Goal: Find specific page/section: Find specific page/section

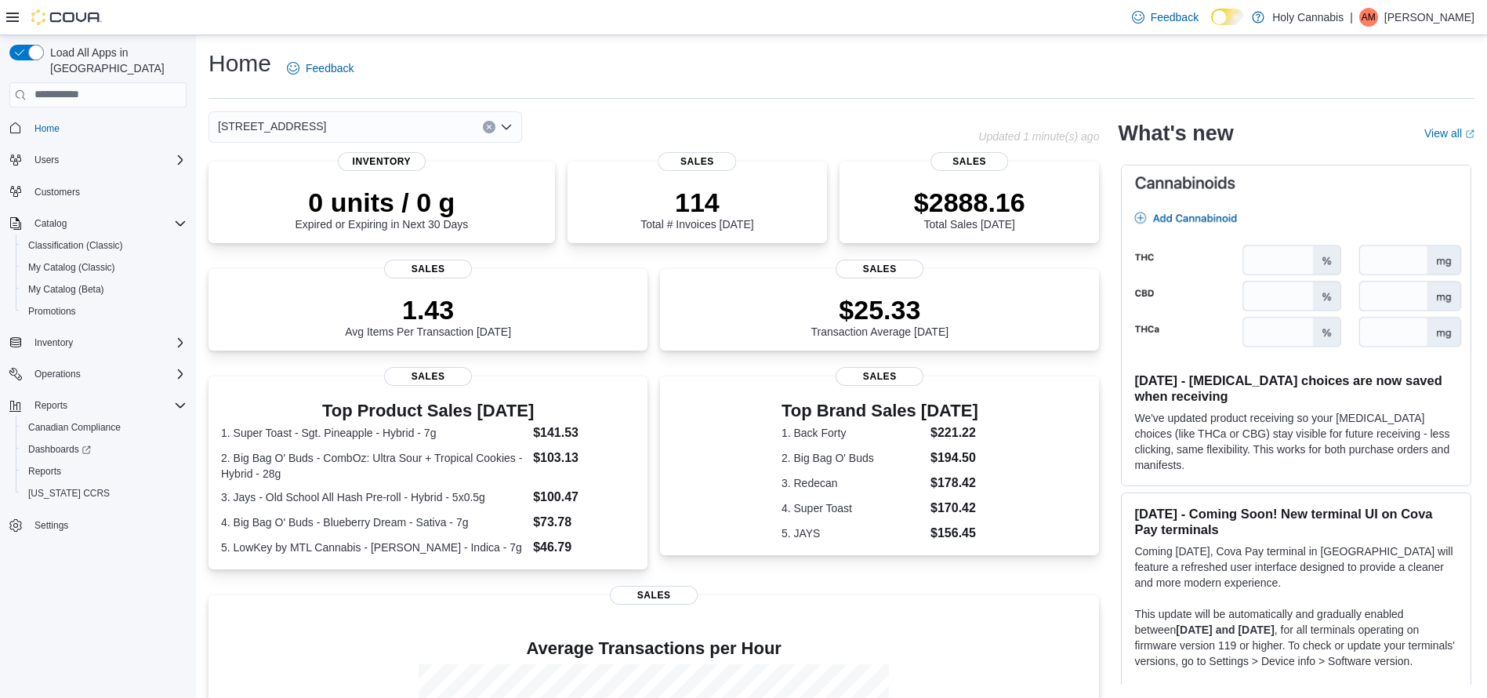
click at [405, 123] on div "[STREET_ADDRESS]" at bounding box center [366, 126] width 314 height 31
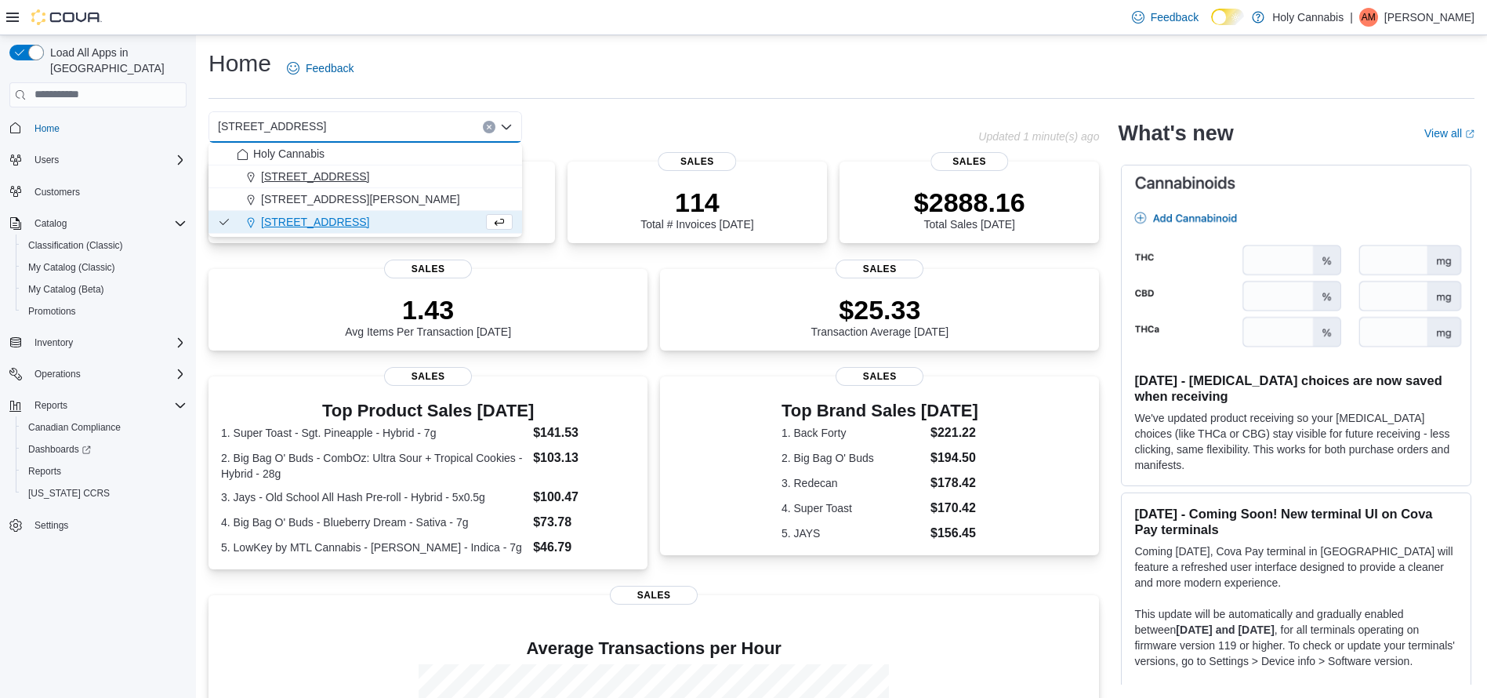
click at [336, 183] on span "25 Oxford Street West" at bounding box center [315, 177] width 108 height 16
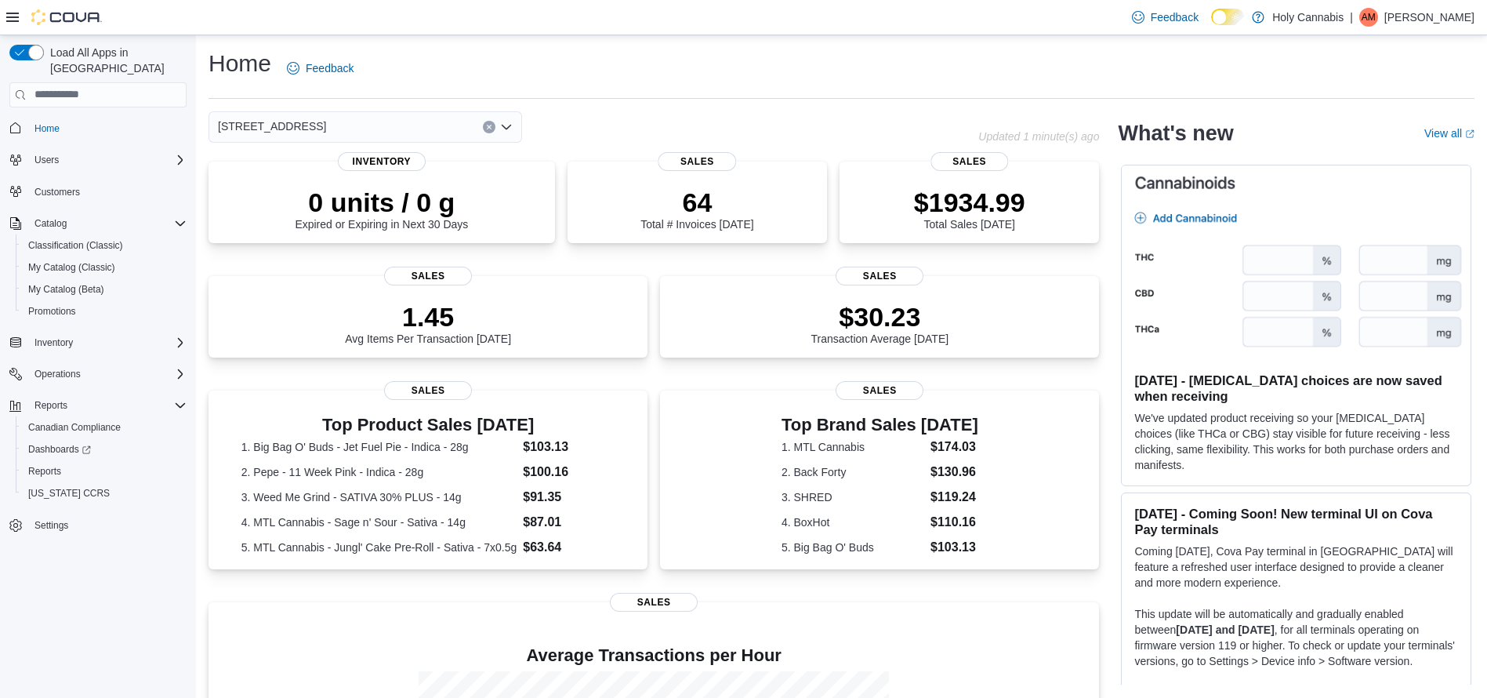
click at [448, 122] on div "25 Oxford Street West" at bounding box center [366, 126] width 314 height 31
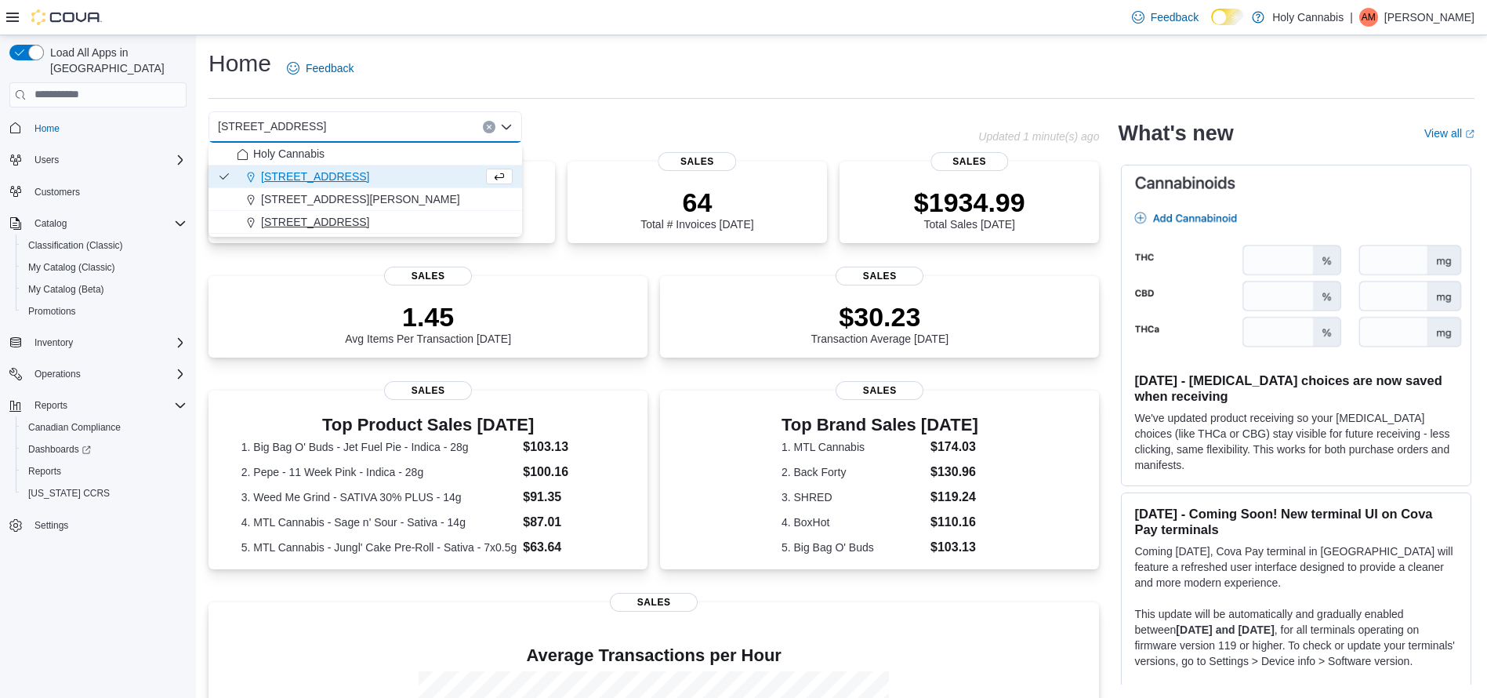
click at [369, 223] on span "9-1080 Adelaide Street North" at bounding box center [315, 222] width 108 height 16
